Goal: Information Seeking & Learning: Check status

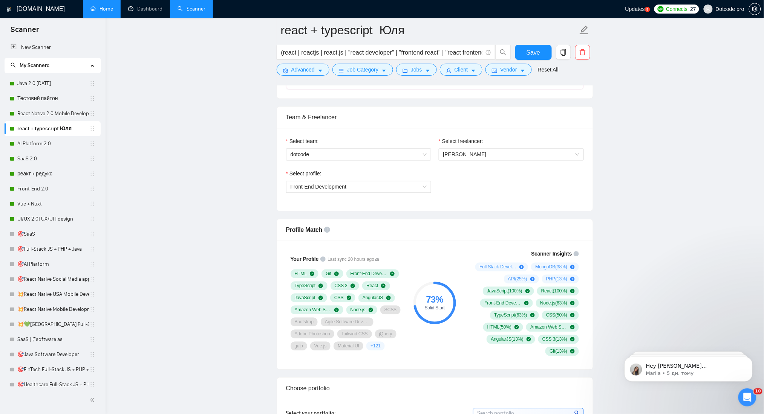
click at [113, 9] on link "Home" at bounding box center [101, 9] width 23 height 6
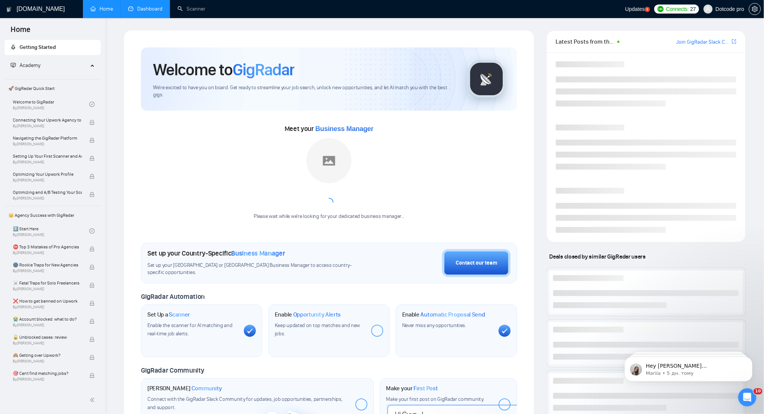
click at [148, 9] on link "Dashboard" at bounding box center [145, 9] width 34 height 6
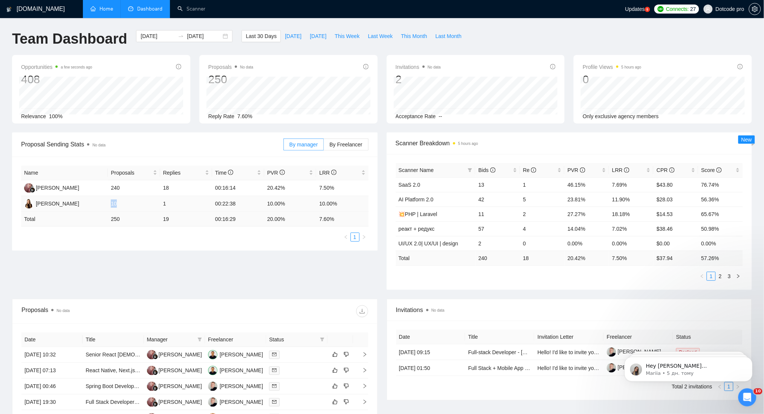
drag, startPoint x: 110, startPoint y: 202, endPoint x: 123, endPoint y: 203, distance: 12.5
click at [123, 203] on td "10" at bounding box center [134, 204] width 52 height 16
click at [162, 200] on td "1" at bounding box center [186, 204] width 52 height 16
drag, startPoint x: 133, startPoint y: 187, endPoint x: 118, endPoint y: 187, distance: 14.3
click at [107, 187] on tr "Debi Sumiati 240 18 00:16:14 20.42% 7.50%" at bounding box center [194, 188] width 347 height 16
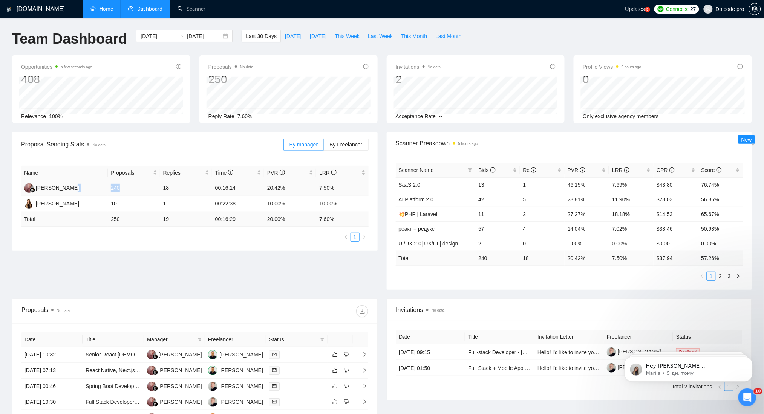
click at [132, 186] on td "240" at bounding box center [134, 188] width 52 height 16
drag, startPoint x: 132, startPoint y: 186, endPoint x: 111, endPoint y: 186, distance: 20.7
click at [113, 186] on td "240" at bounding box center [134, 188] width 52 height 16
click at [155, 187] on td "240" at bounding box center [134, 188] width 52 height 16
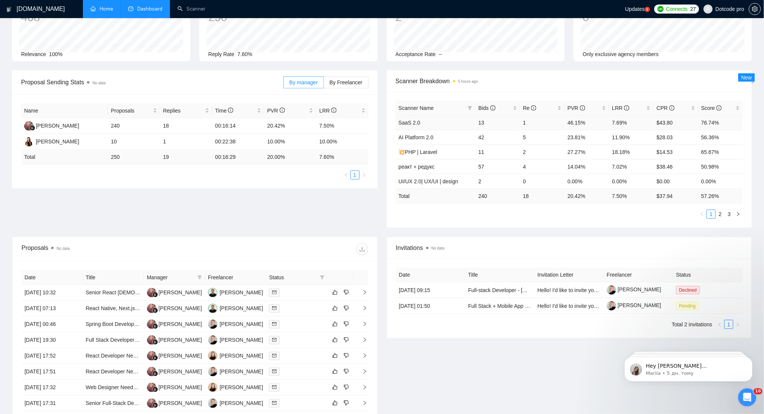
scroll to position [151, 0]
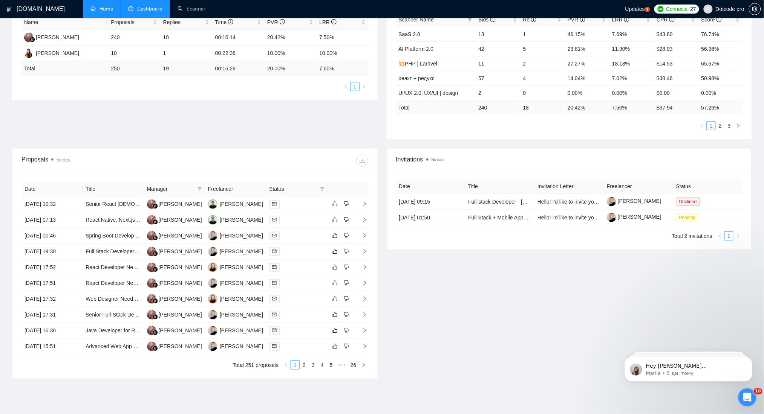
click at [258, 125] on div "Proposal Sending Stats No data By manager By Freelancer Name Proposals Replies …" at bounding box center [382, 65] width 749 height 167
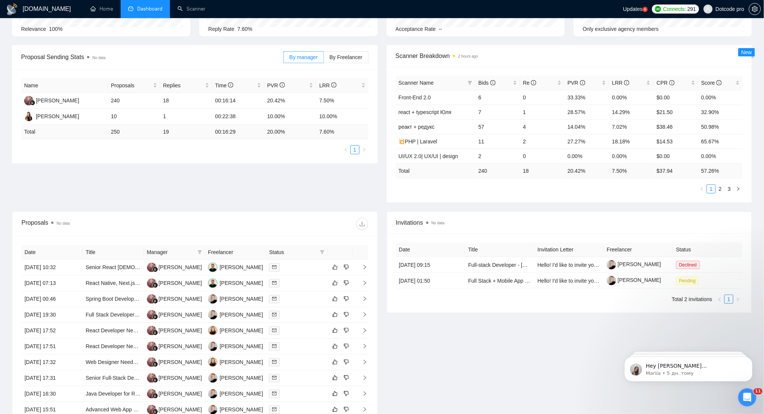
scroll to position [183, 0]
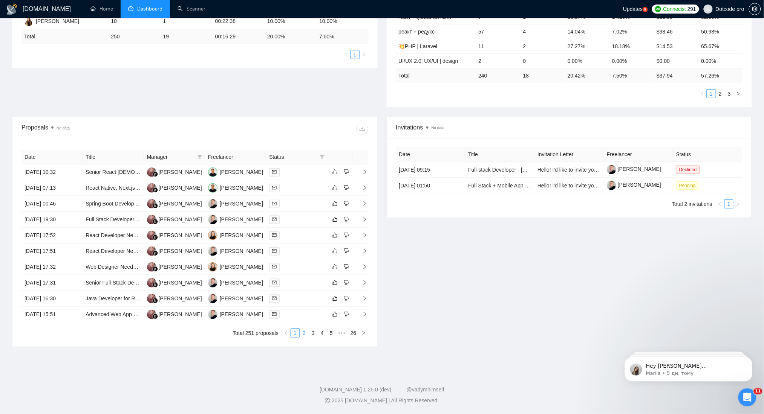
click at [300, 338] on li "2" at bounding box center [304, 333] width 9 height 9
click at [321, 334] on link "4" at bounding box center [322, 333] width 8 height 8
click at [332, 334] on link "6" at bounding box center [331, 333] width 8 height 8
click at [273, 337] on link "1" at bounding box center [274, 333] width 8 height 8
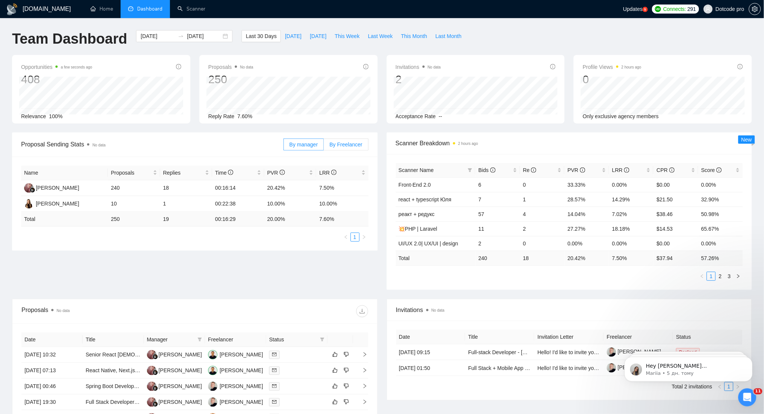
click at [345, 148] on label "By Freelancer" at bounding box center [346, 145] width 44 height 12
click at [324, 147] on input "By Freelancer" at bounding box center [324, 147] width 0 height 0
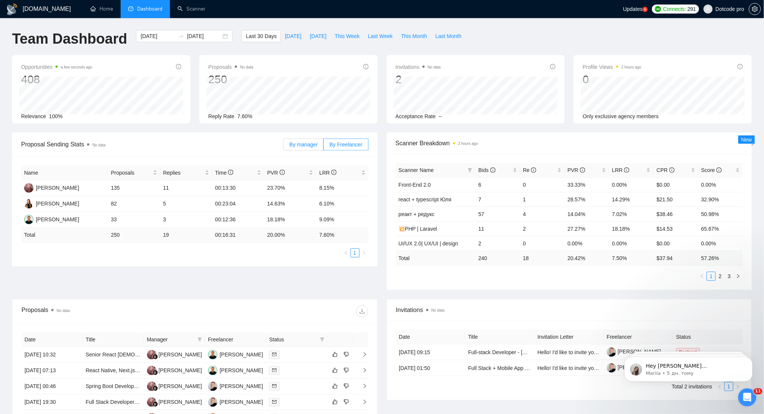
click at [314, 145] on span "By manager" at bounding box center [303, 145] width 28 height 6
click at [284, 147] on input "By manager" at bounding box center [284, 147] width 0 height 0
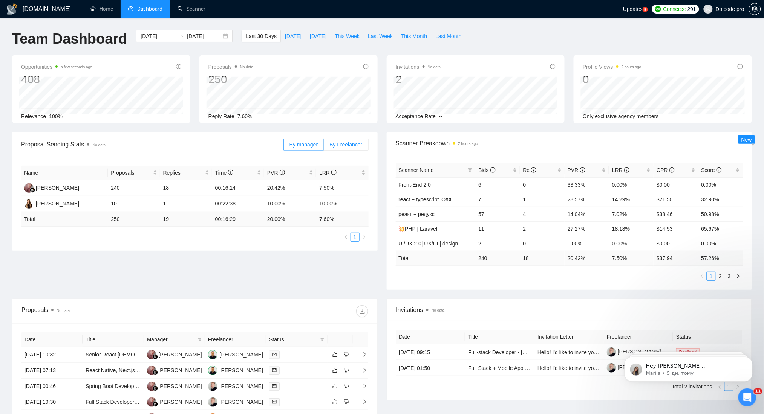
click at [339, 144] on span "By Freelancer" at bounding box center [345, 145] width 33 height 6
click at [324, 147] on input "By Freelancer" at bounding box center [324, 147] width 0 height 0
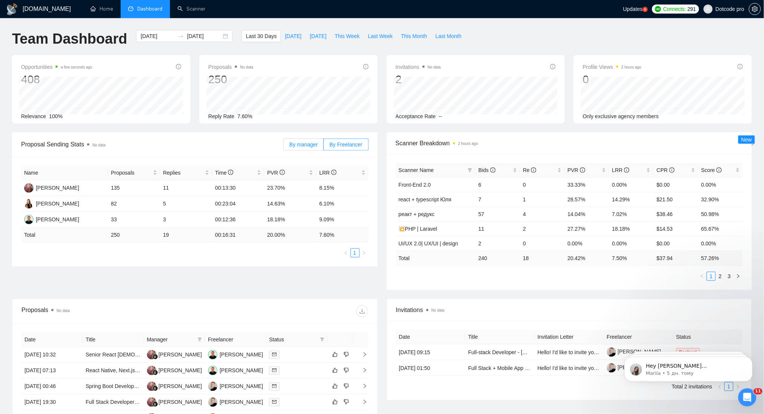
click at [299, 146] on span "By manager" at bounding box center [303, 145] width 28 height 6
click at [284, 147] on input "By manager" at bounding box center [284, 147] width 0 height 0
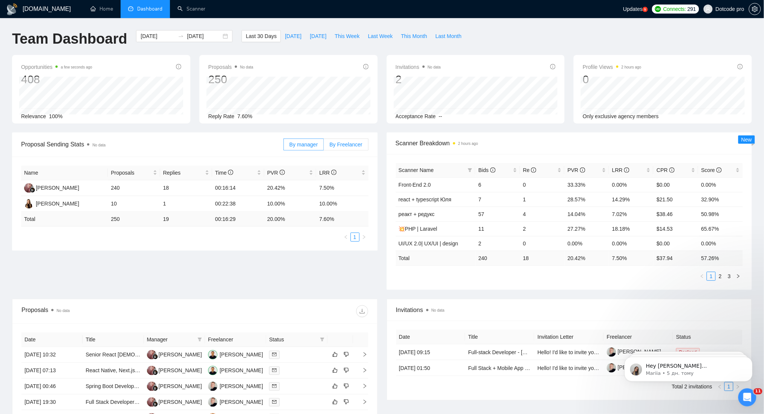
click at [333, 146] on span "By Freelancer" at bounding box center [345, 145] width 33 height 6
click at [324, 147] on input "By Freelancer" at bounding box center [324, 147] width 0 height 0
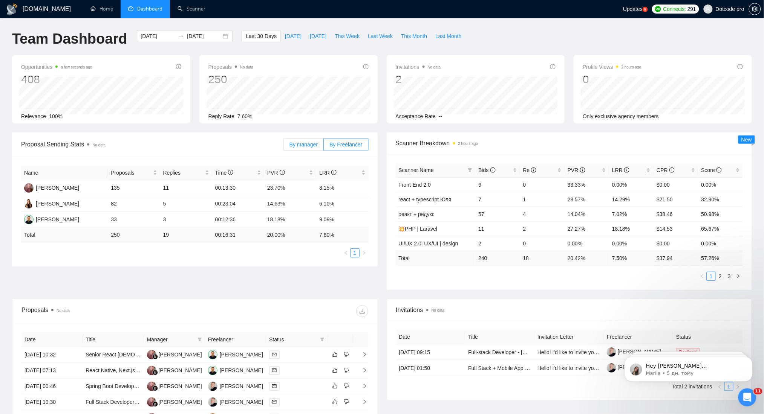
click at [298, 145] on span "By manager" at bounding box center [303, 145] width 28 height 6
click at [284, 147] on input "By manager" at bounding box center [284, 147] width 0 height 0
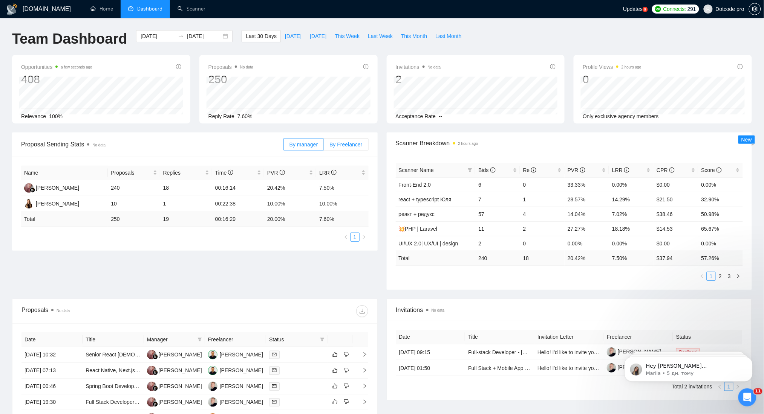
click at [333, 145] on span "By Freelancer" at bounding box center [345, 145] width 33 height 6
click at [324, 147] on input "By Freelancer" at bounding box center [324, 147] width 0 height 0
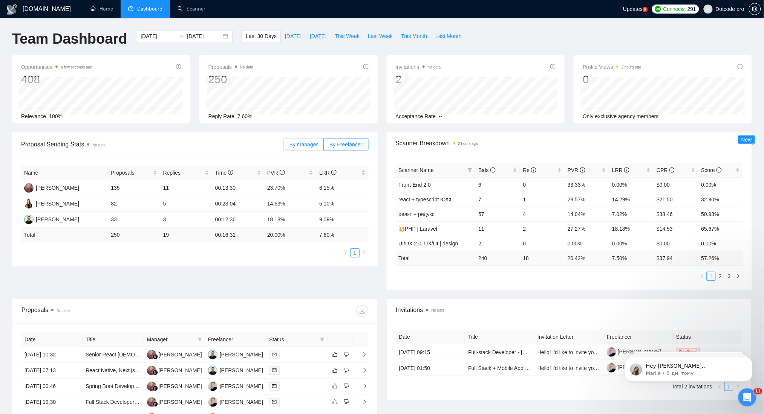
click at [306, 145] on span "By manager" at bounding box center [303, 145] width 28 height 6
click at [284, 147] on input "By manager" at bounding box center [284, 147] width 0 height 0
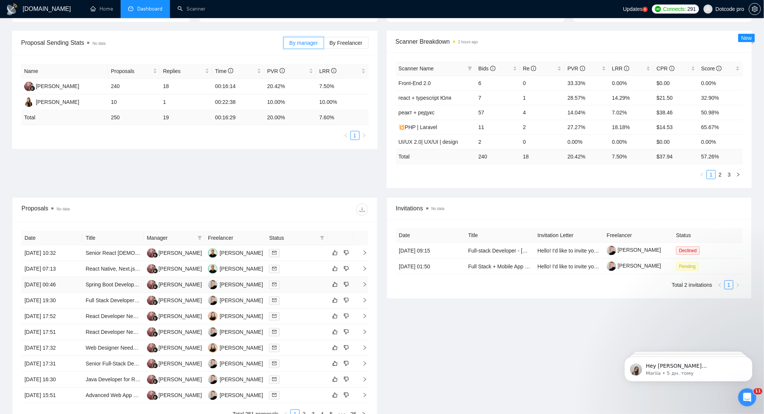
scroll to position [183, 0]
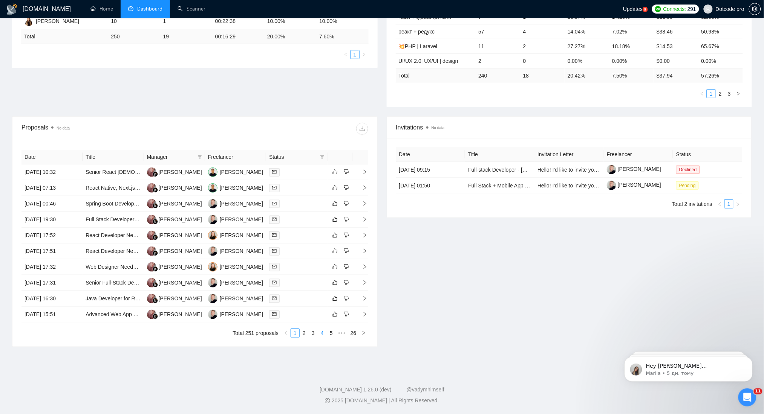
click at [320, 332] on link "4" at bounding box center [322, 333] width 8 height 8
click at [286, 333] on link "1" at bounding box center [286, 333] width 8 height 8
